Goal: Navigation & Orientation: Find specific page/section

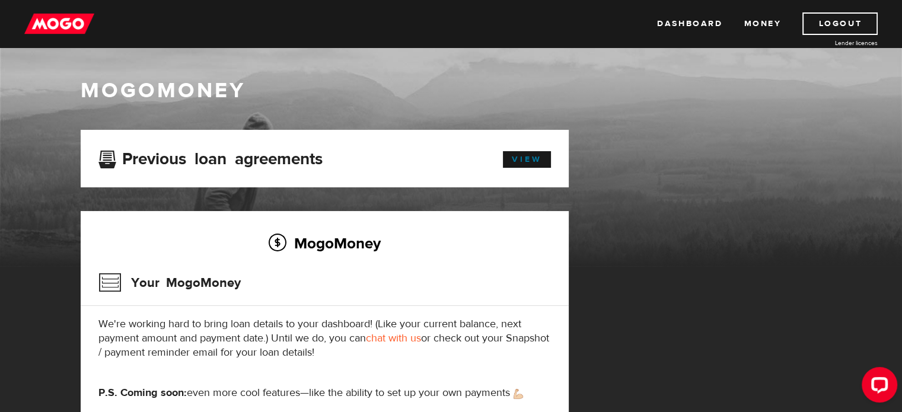
click at [547, 160] on link "View" at bounding box center [527, 159] width 48 height 17
click at [72, 20] on img at bounding box center [59, 23] width 70 height 23
